Goal: Transaction & Acquisition: Purchase product/service

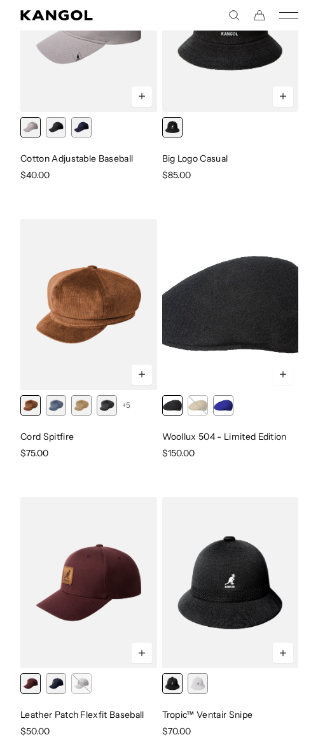
scroll to position [0, 262]
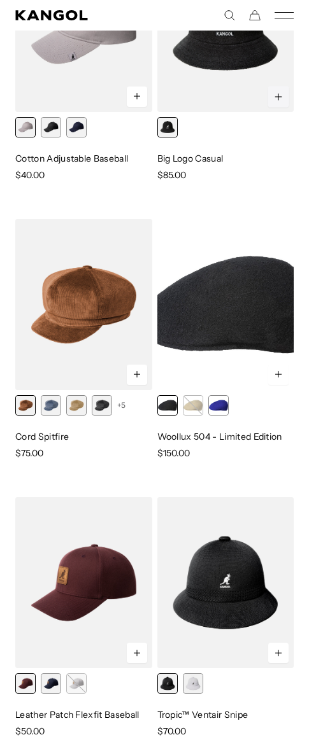
click at [278, 100] on icon at bounding box center [279, 97] width 10 height 10
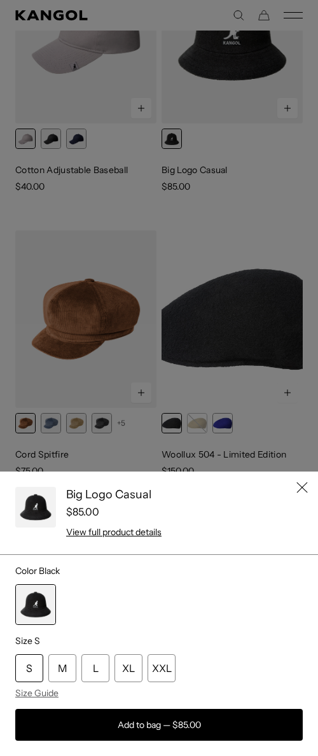
click at [243, 176] on div at bounding box center [159, 378] width 318 height 756
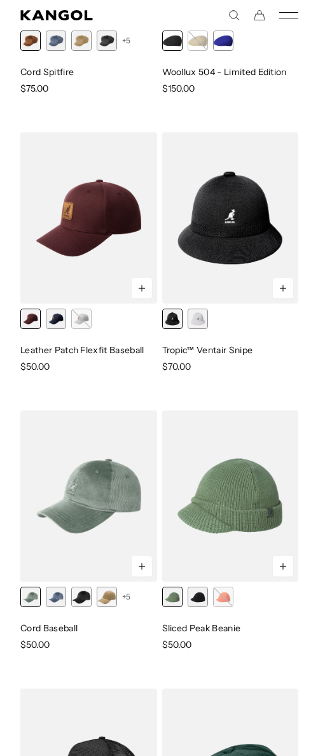
scroll to position [1263, 0]
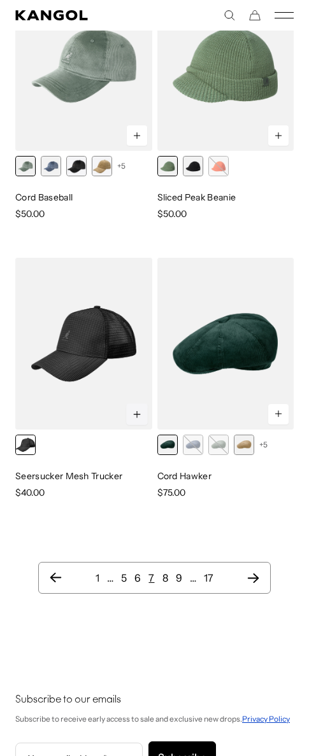
click at [133, 418] on icon at bounding box center [137, 414] width 10 height 10
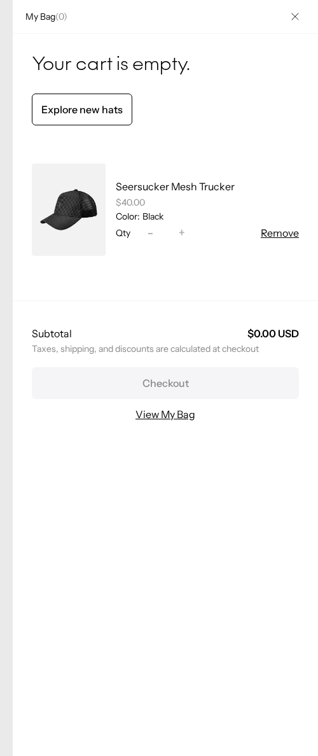
scroll to position [0, 0]
click at [292, 13] on button "Close" at bounding box center [295, 16] width 33 height 33
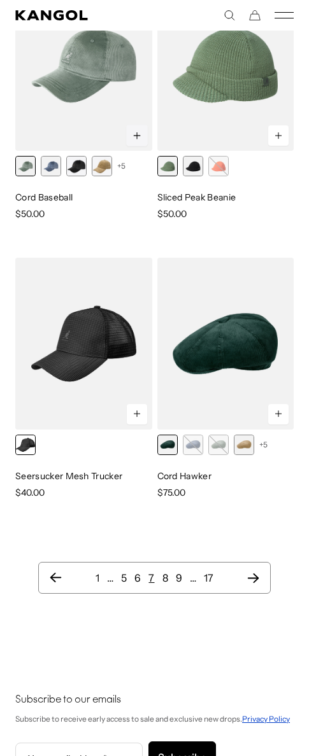
click at [134, 141] on button at bounding box center [137, 136] width 22 height 22
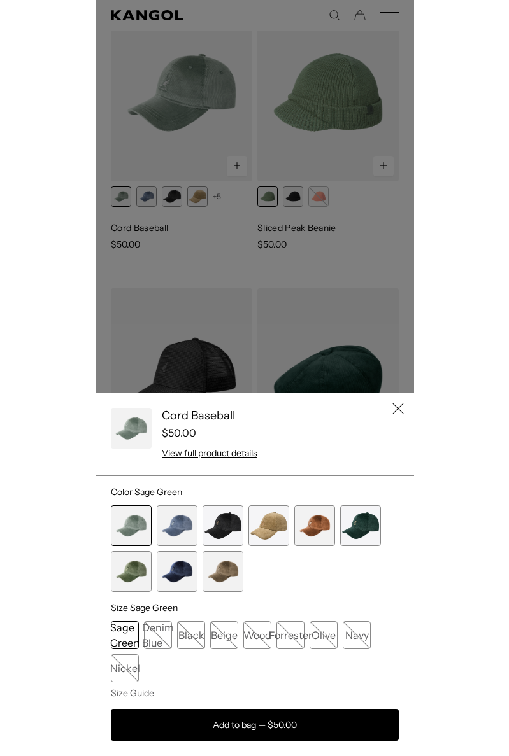
scroll to position [0, 262]
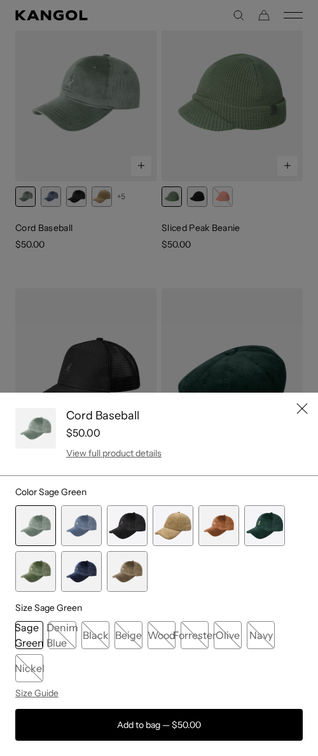
click at [108, 456] on link "View full product details" at bounding box center [114, 453] width 96 height 11
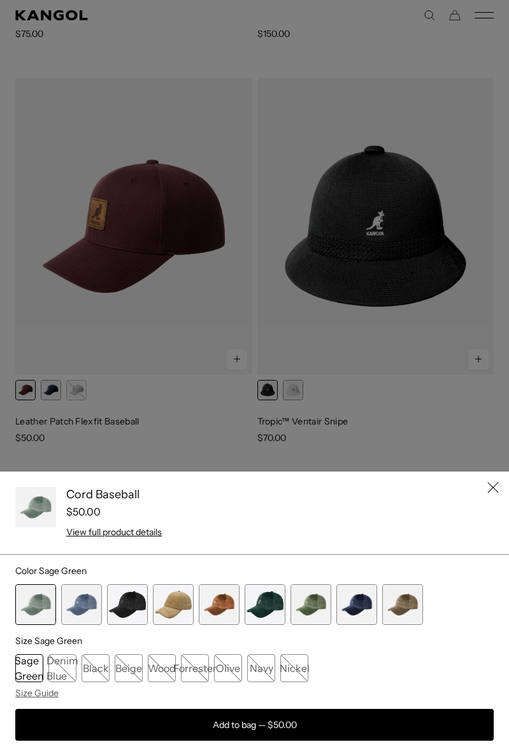
scroll to position [0, 0]
click at [48, 691] on link "Size Guide" at bounding box center [254, 693] width 478 height 11
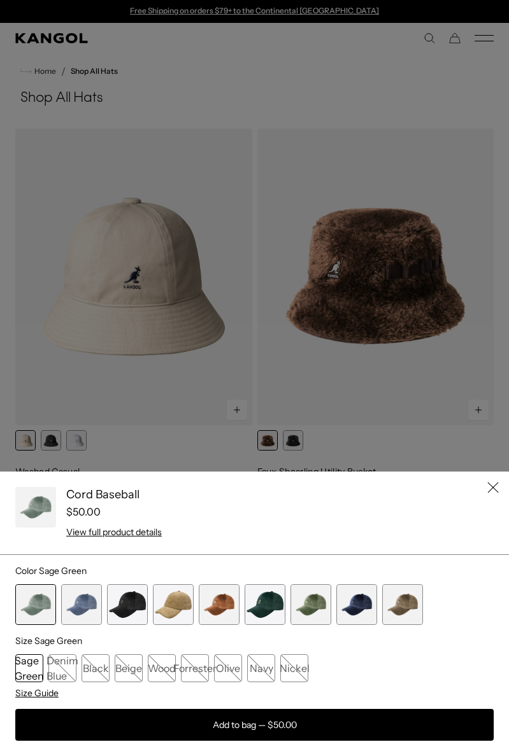
click at [54, 690] on link "Size Guide" at bounding box center [254, 693] width 478 height 11
click at [62, 672] on div "Denim Blue" at bounding box center [62, 669] width 28 height 28
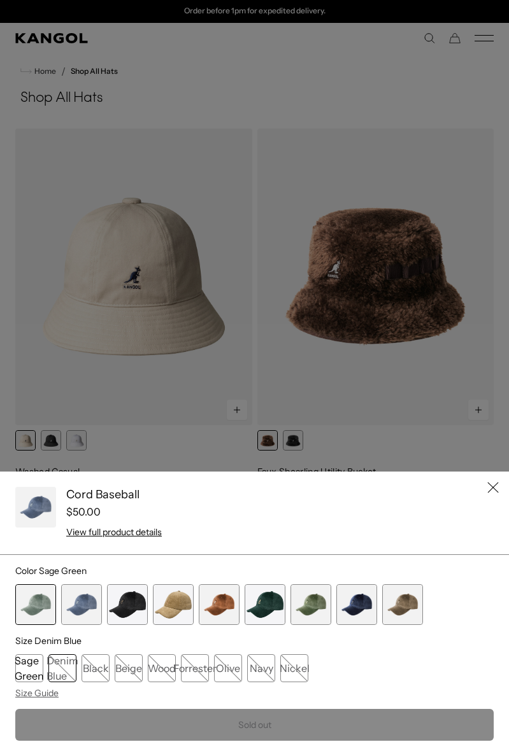
click at [121, 671] on div "Beige" at bounding box center [129, 669] width 28 height 28
click at [93, 670] on div "Black" at bounding box center [95, 669] width 28 height 28
click at [76, 672] on div "Denim Blue" at bounding box center [62, 669] width 28 height 28
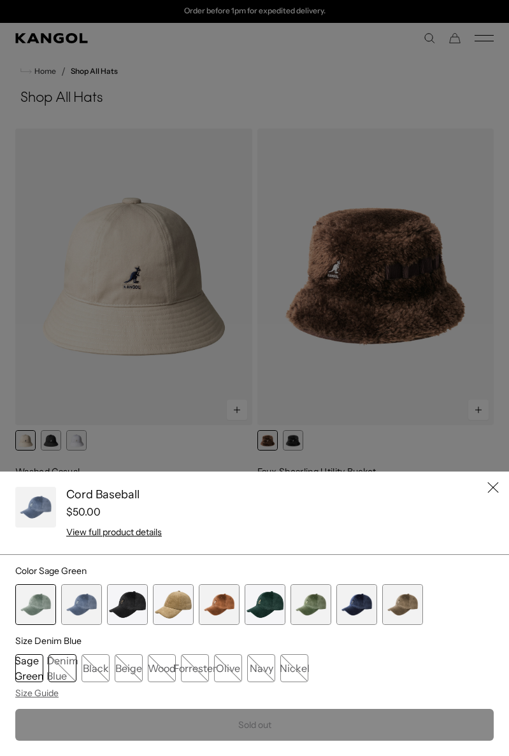
click at [25, 669] on div "Sage Green" at bounding box center [29, 669] width 28 height 28
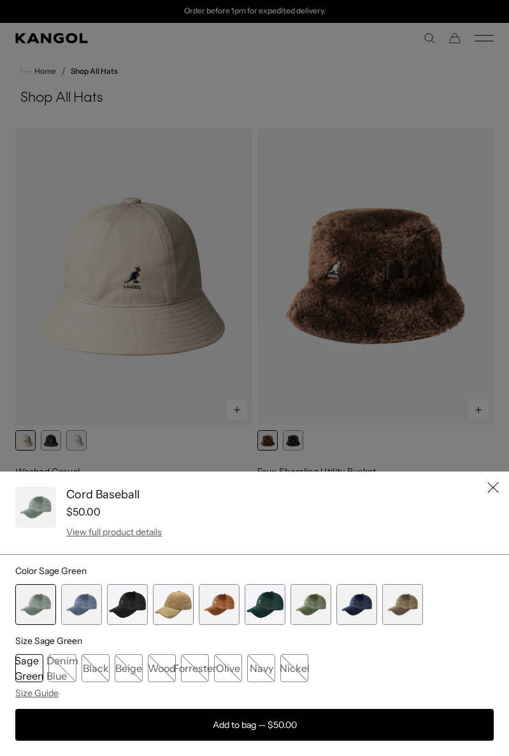
click at [145, 535] on link "View full product details" at bounding box center [114, 532] width 96 height 11
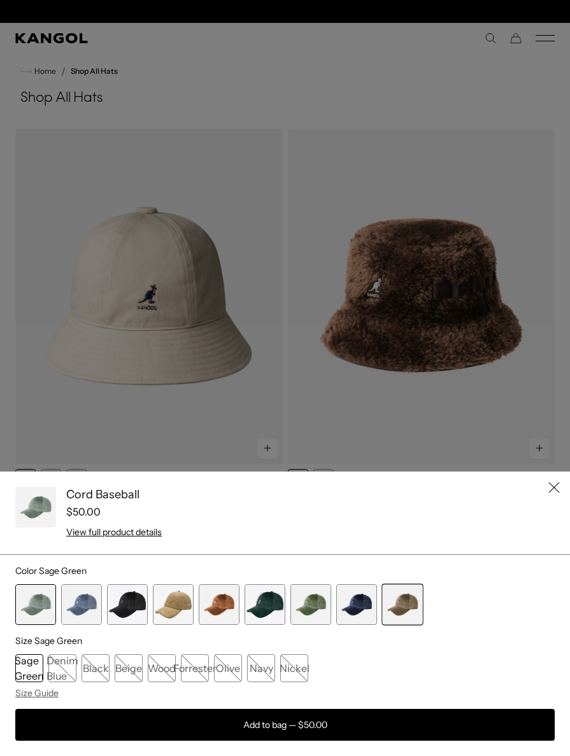
scroll to position [0, 0]
click at [413, 606] on div "Quick View" at bounding box center [402, 604] width 40 height 40
click at [548, 485] on icon "Close" at bounding box center [553, 487] width 11 height 11
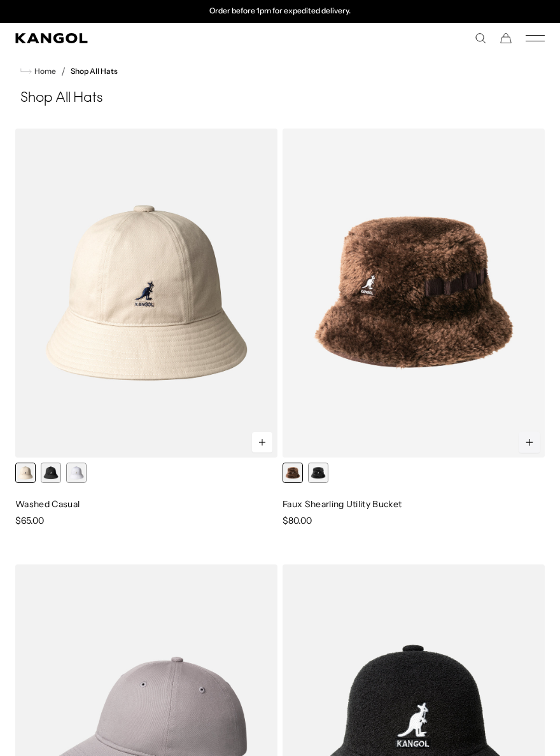
click at [527, 444] on icon at bounding box center [530, 442] width 10 height 10
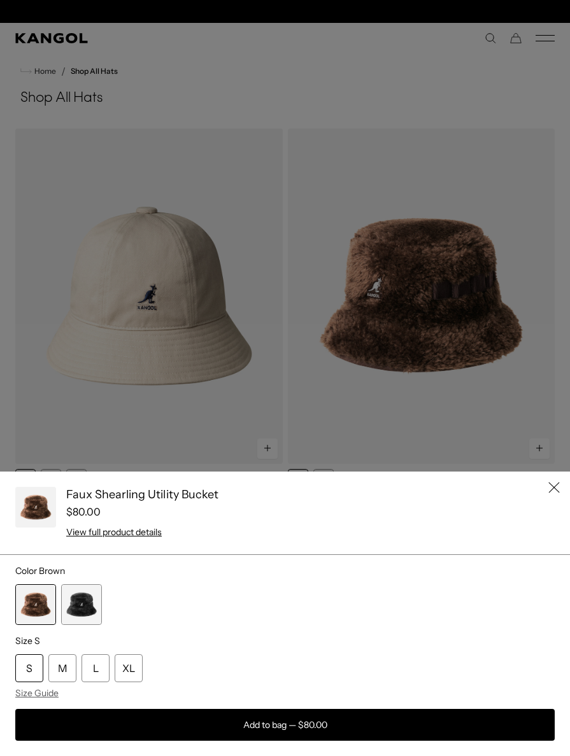
scroll to position [0, 0]
click at [52, 694] on span "Size Guide" at bounding box center [36, 693] width 43 height 11
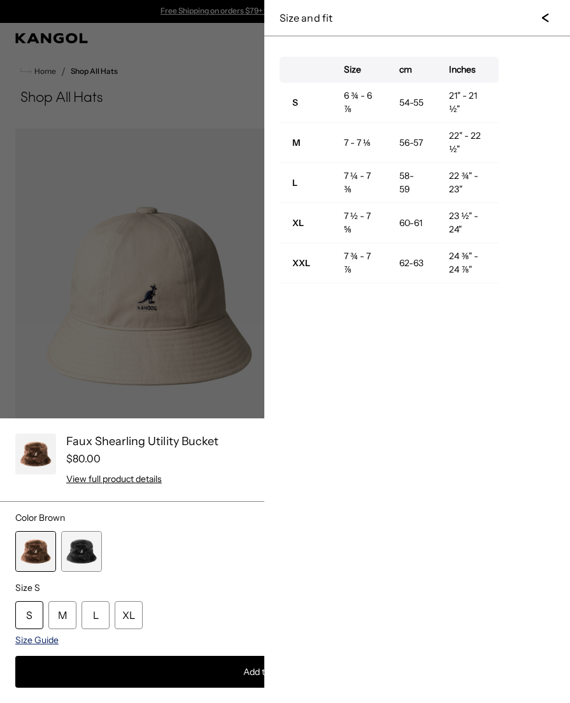
click at [53, 641] on span "Size Guide" at bounding box center [36, 639] width 43 height 11
click at [542, 17] on icon at bounding box center [547, 17] width 13 height 13
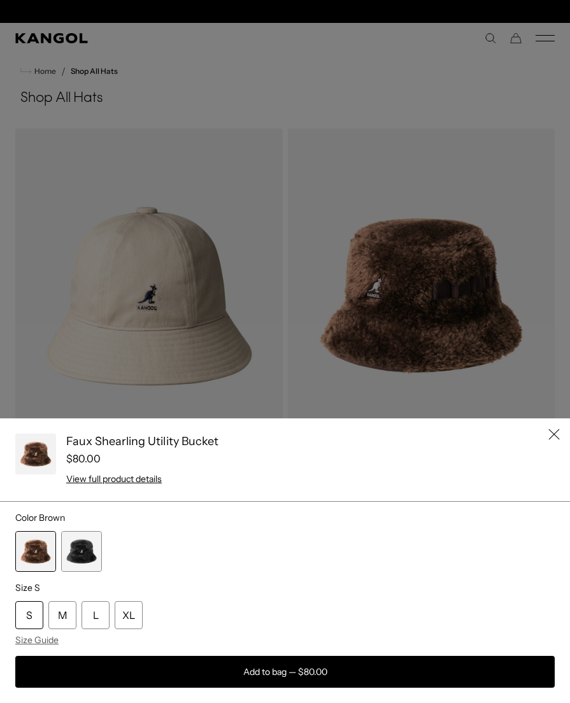
scroll to position [0, 262]
click at [125, 614] on div "XL" at bounding box center [129, 615] width 28 height 28
click at [83, 558] on div "Quick View" at bounding box center [81, 551] width 40 height 40
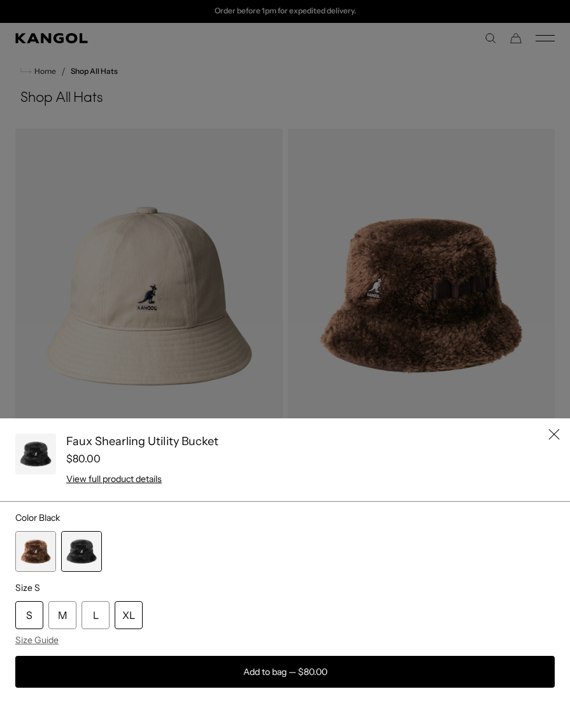
click at [135, 619] on div "XL" at bounding box center [129, 615] width 28 height 28
click at [48, 558] on div "Quick View" at bounding box center [35, 551] width 40 height 40
click at [127, 616] on div "XL" at bounding box center [129, 615] width 28 height 28
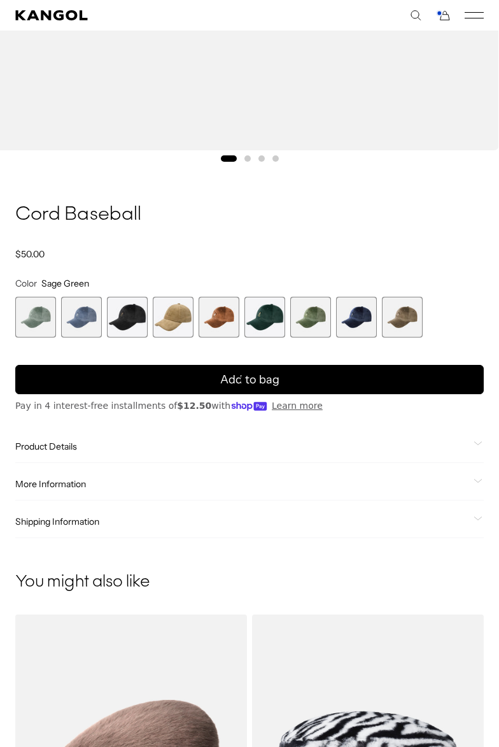
scroll to position [0, 262]
click at [271, 315] on span "6 of 9" at bounding box center [264, 317] width 41 height 41
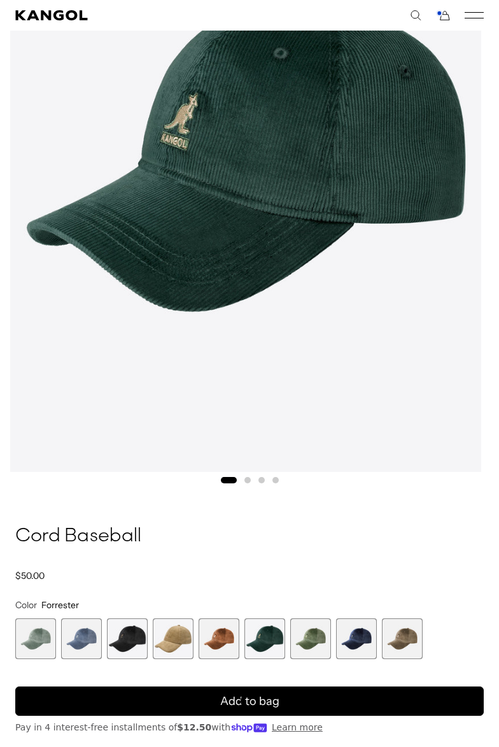
scroll to position [0, 262]
drag, startPoint x: 134, startPoint y: 537, endPoint x: 32, endPoint y: 535, distance: 101.2
click at [32, 538] on h1 "Cord Baseball" at bounding box center [249, 536] width 469 height 25
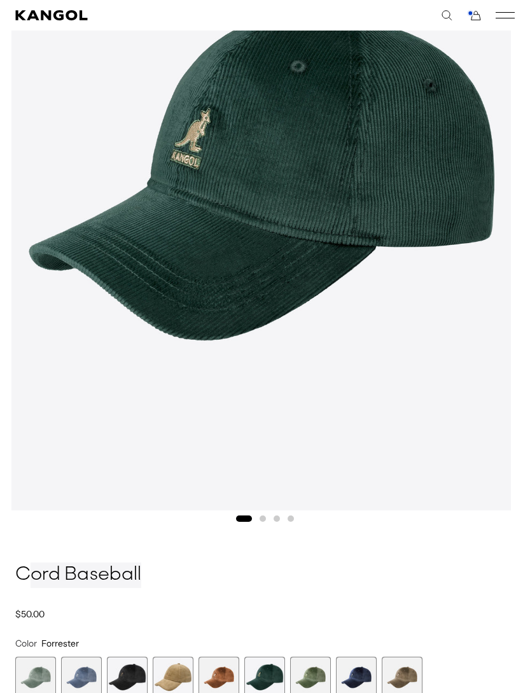
scroll to position [0, 0]
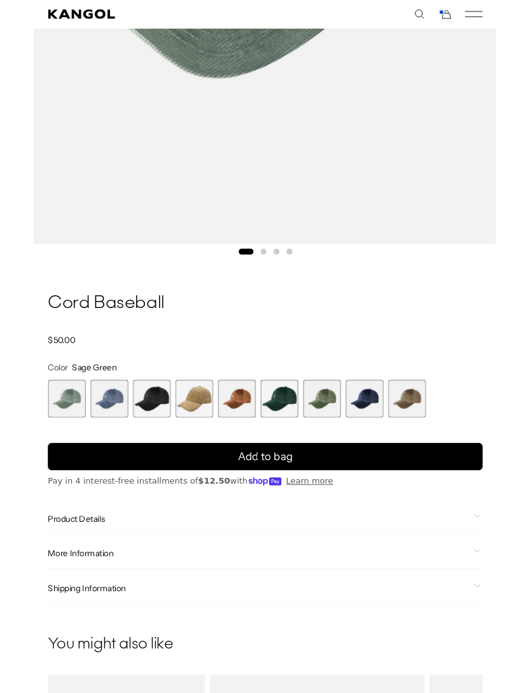
scroll to position [0, 262]
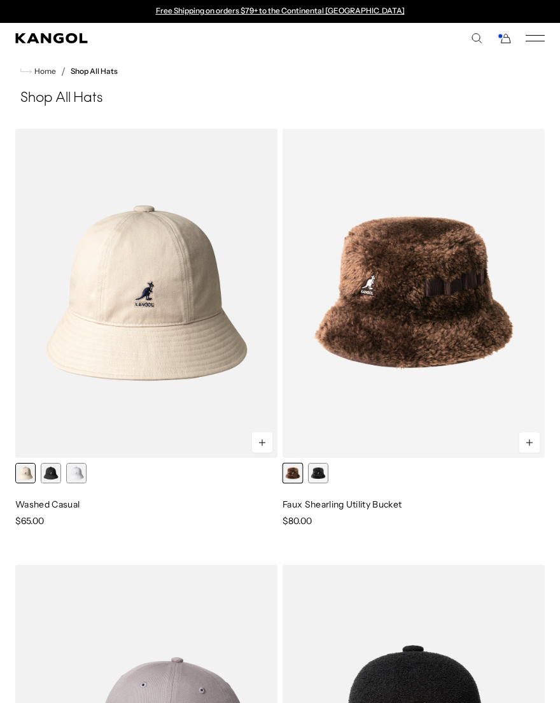
click at [292, 479] on div at bounding box center [293, 474] width 20 height 20
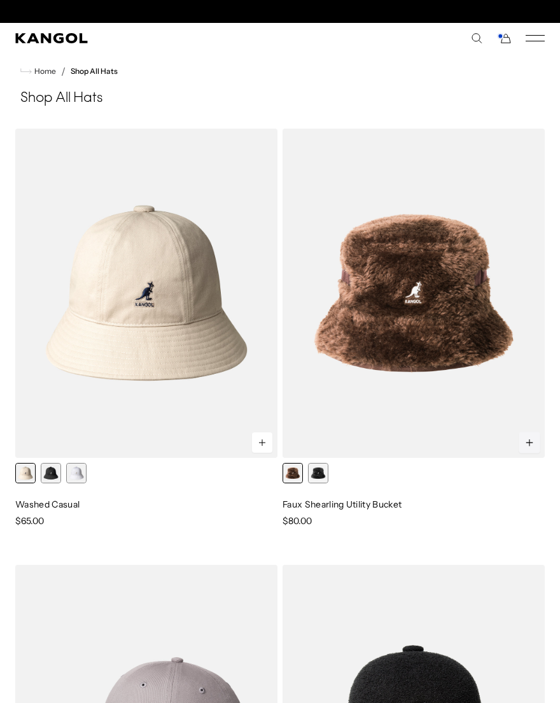
click at [526, 437] on icon at bounding box center [530, 442] width 10 height 10
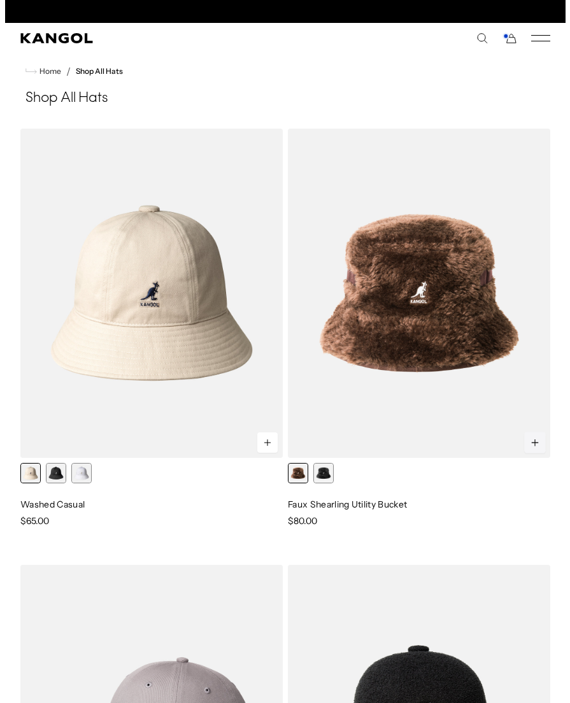
scroll to position [0, 262]
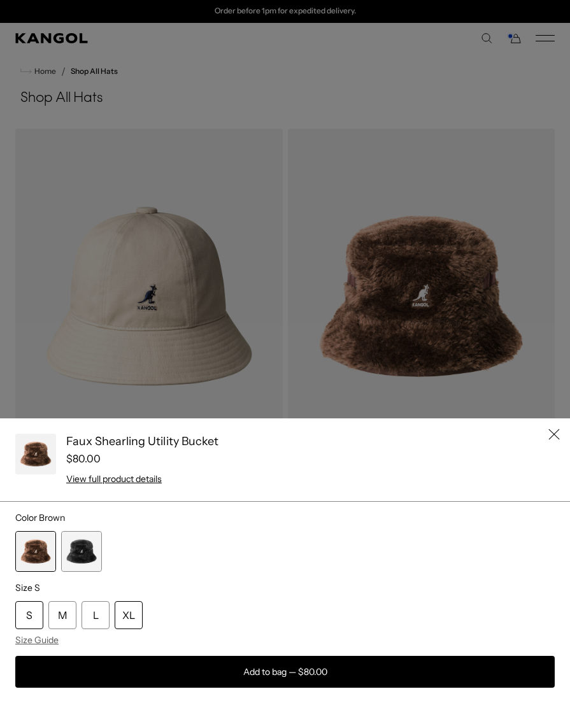
click at [130, 626] on div "XL" at bounding box center [129, 615] width 28 height 28
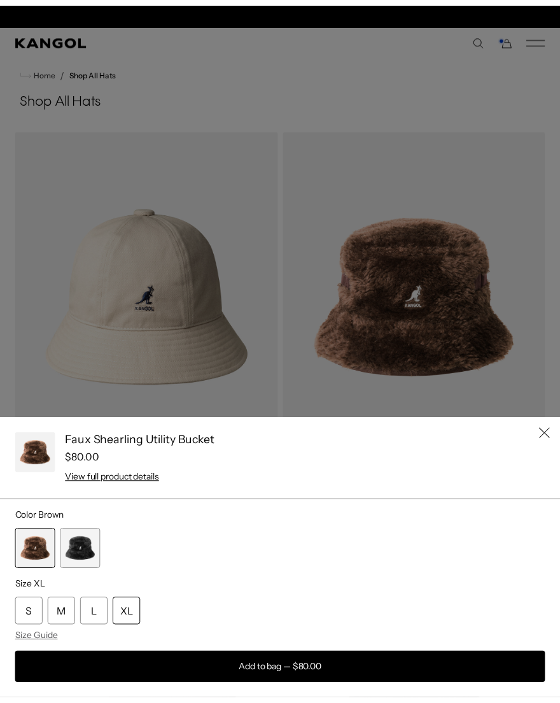
scroll to position [0, 0]
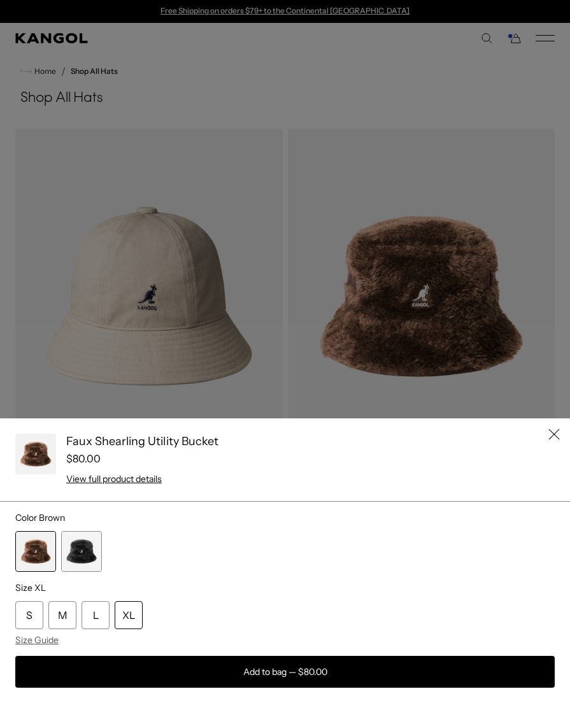
click at [548, 434] on icon "Close" at bounding box center [553, 433] width 11 height 11
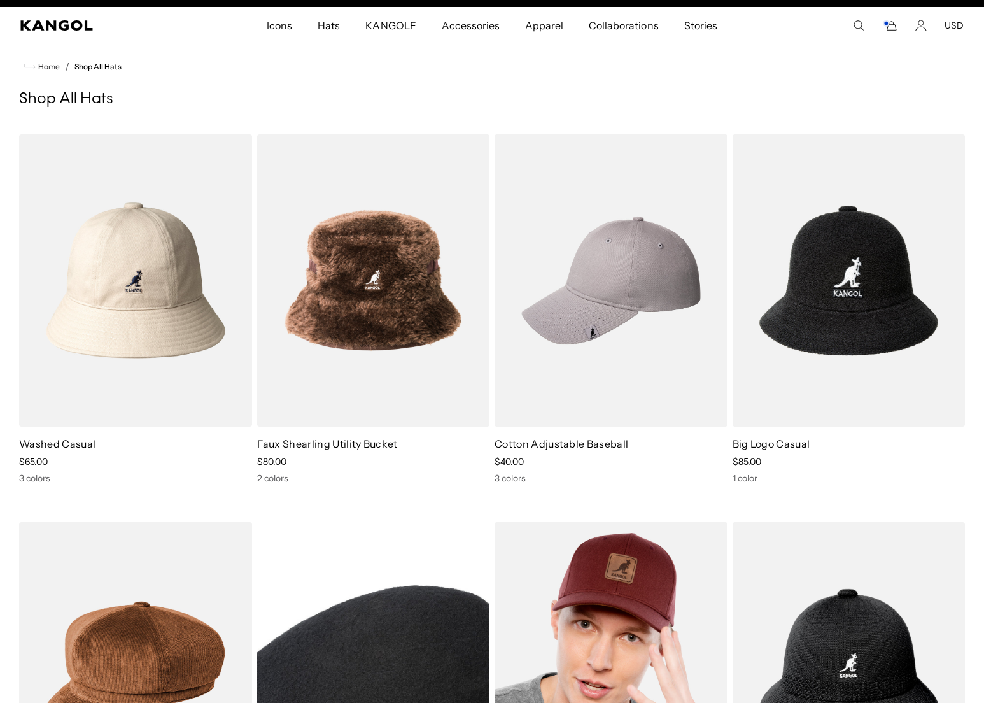
scroll to position [285, 0]
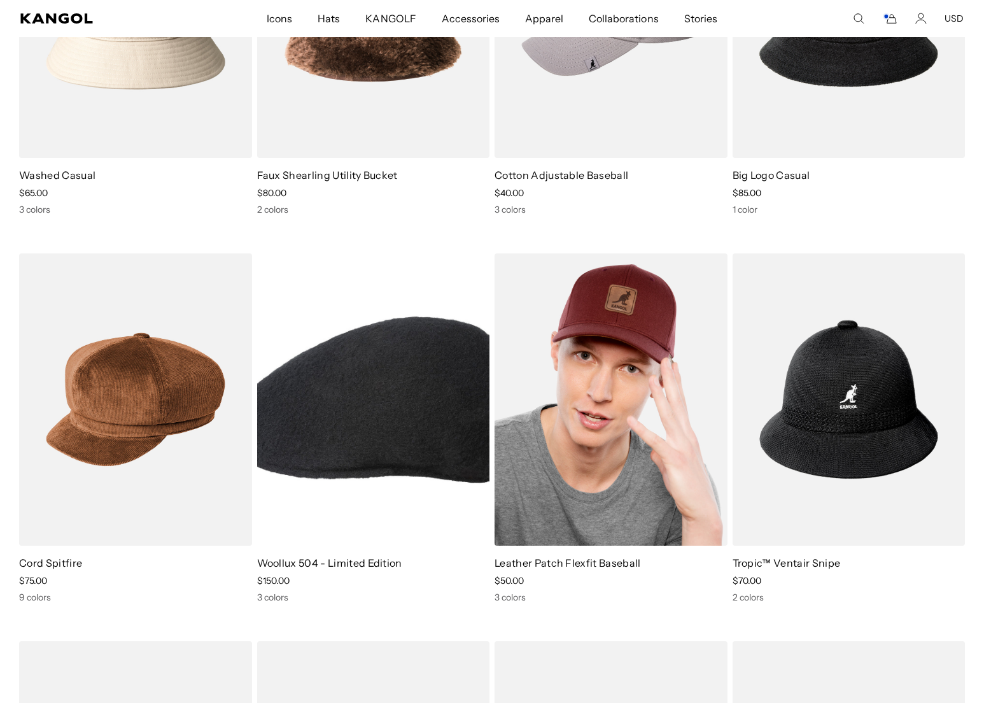
click at [560, 405] on img at bounding box center [611, 399] width 233 height 292
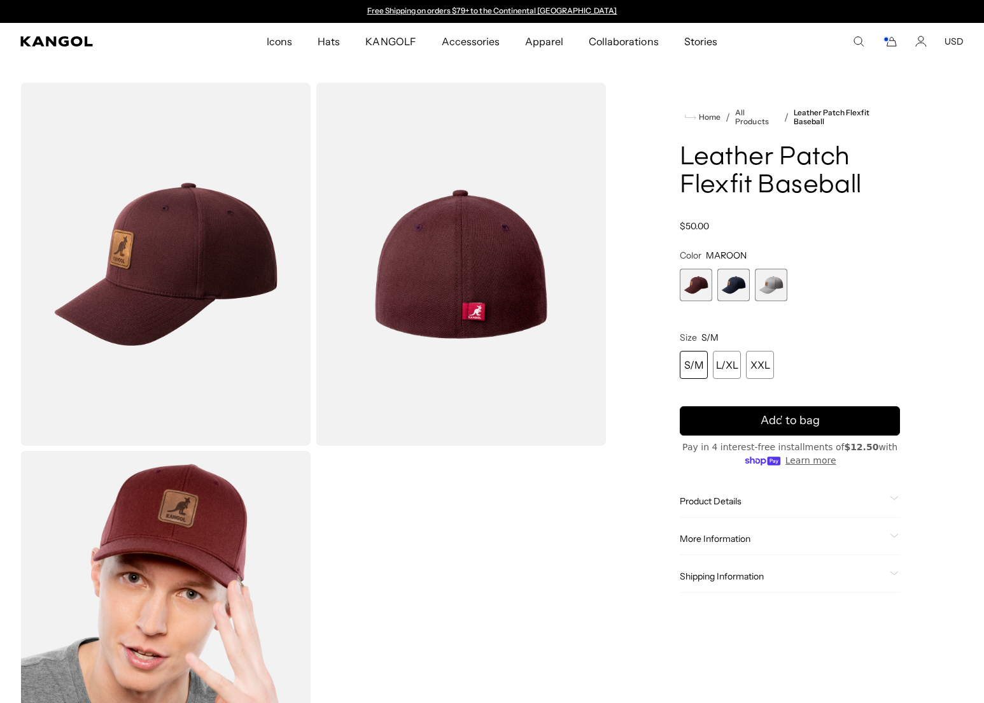
click at [772, 287] on span "3 of 3" at bounding box center [771, 285] width 32 height 32
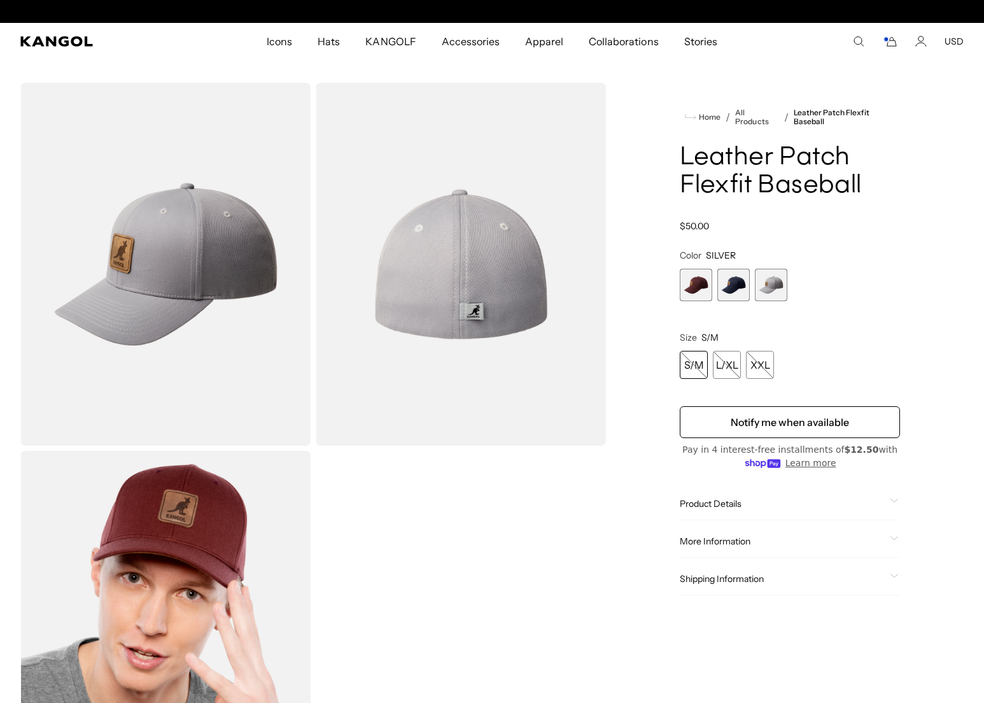
scroll to position [0, 262]
click at [719, 294] on span "2 of 3" at bounding box center [734, 285] width 32 height 32
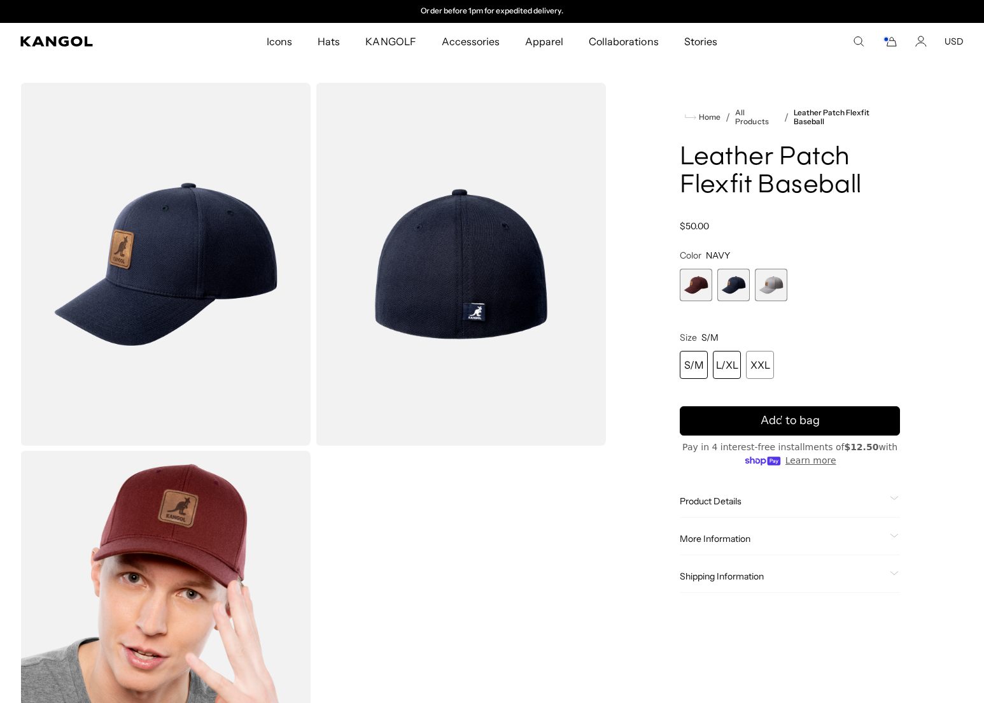
click at [735, 364] on div "L/XL" at bounding box center [727, 365] width 28 height 28
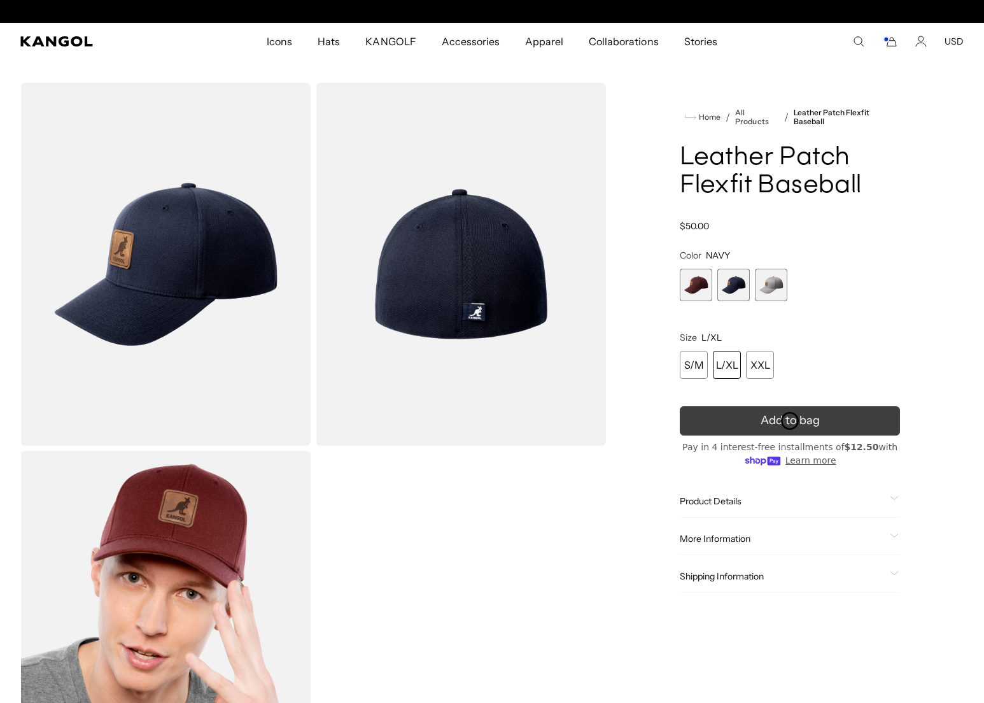
scroll to position [0, 262]
click at [843, 415] on button "Add to bag" at bounding box center [790, 420] width 220 height 29
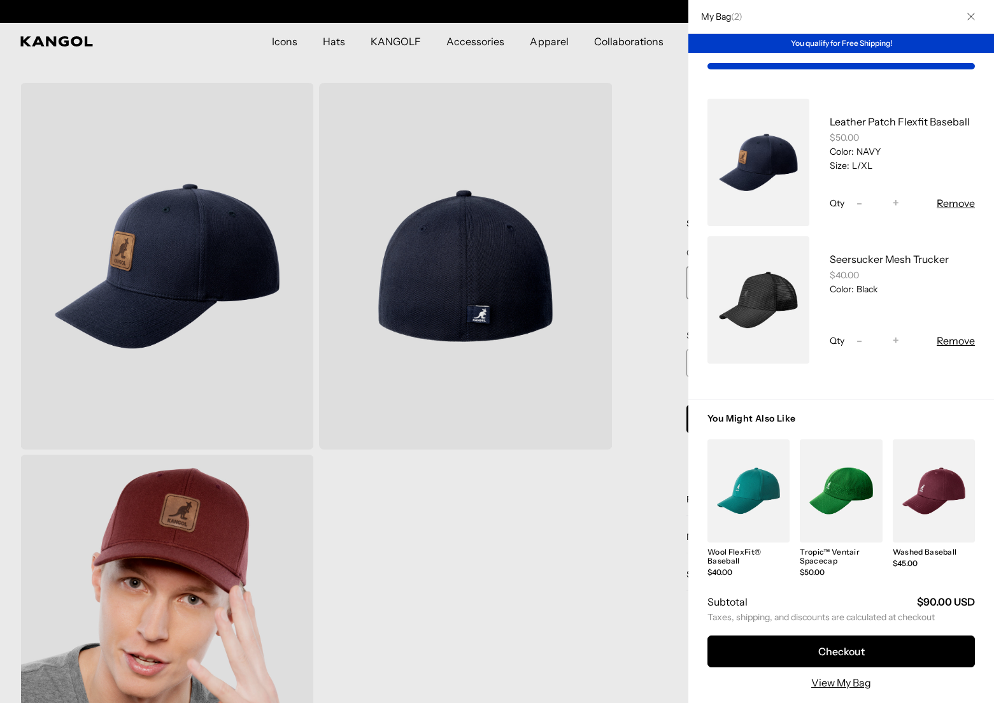
click at [970, 16] on icon "Close" at bounding box center [971, 17] width 8 height 8
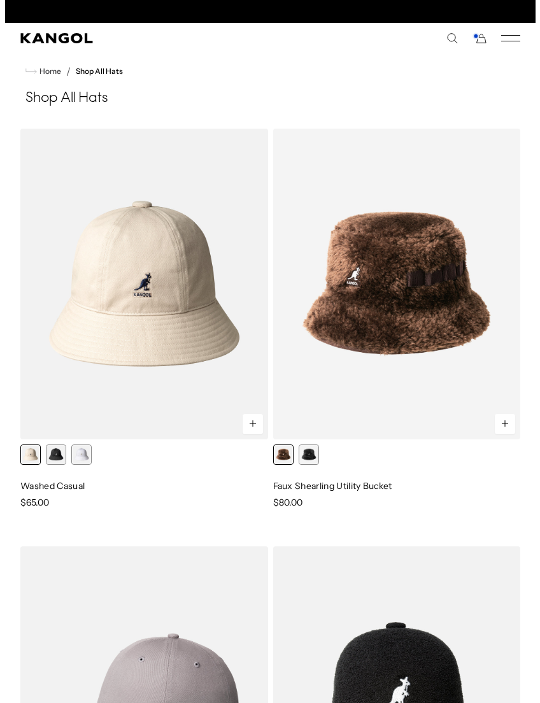
scroll to position [0, 262]
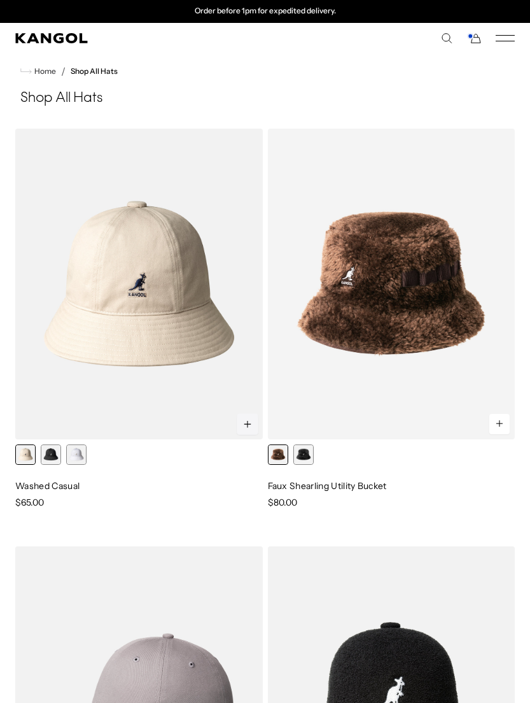
click at [257, 423] on button at bounding box center [248, 424] width 22 height 22
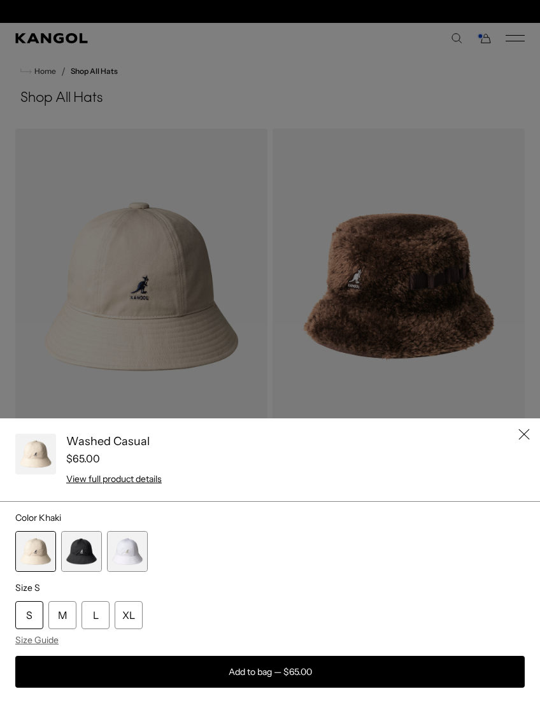
scroll to position [0, 0]
